Goal: Information Seeking & Learning: Understand process/instructions

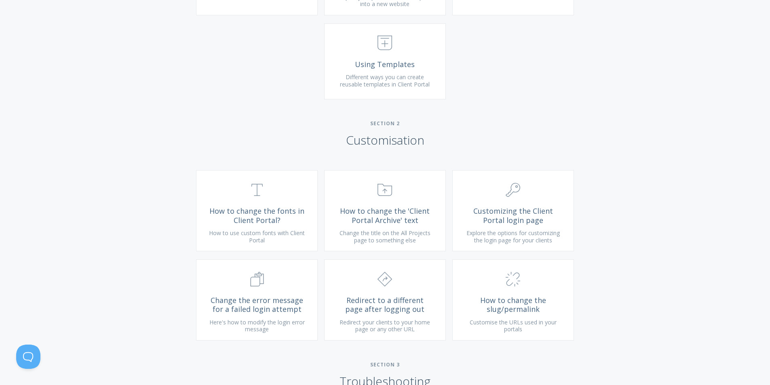
scroll to position [526, 0]
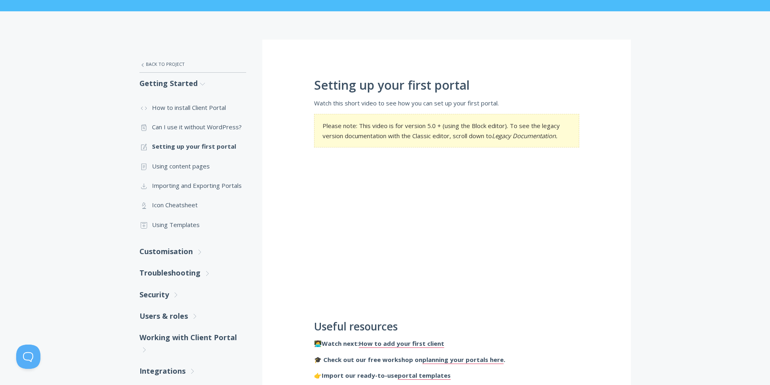
scroll to position [162, 0]
